Goal: Information Seeking & Learning: Learn about a topic

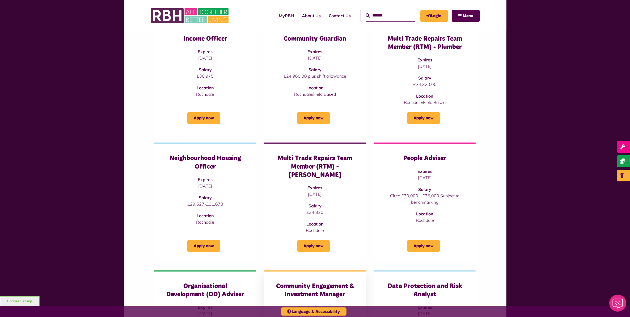
scroll to position [66, 0]
